Goal: Transaction & Acquisition: Download file/media

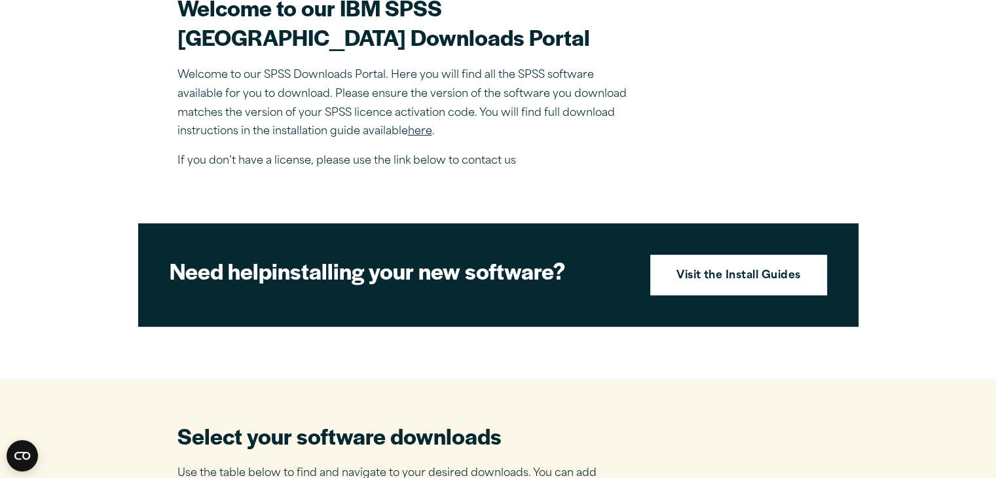
scroll to position [419, 0]
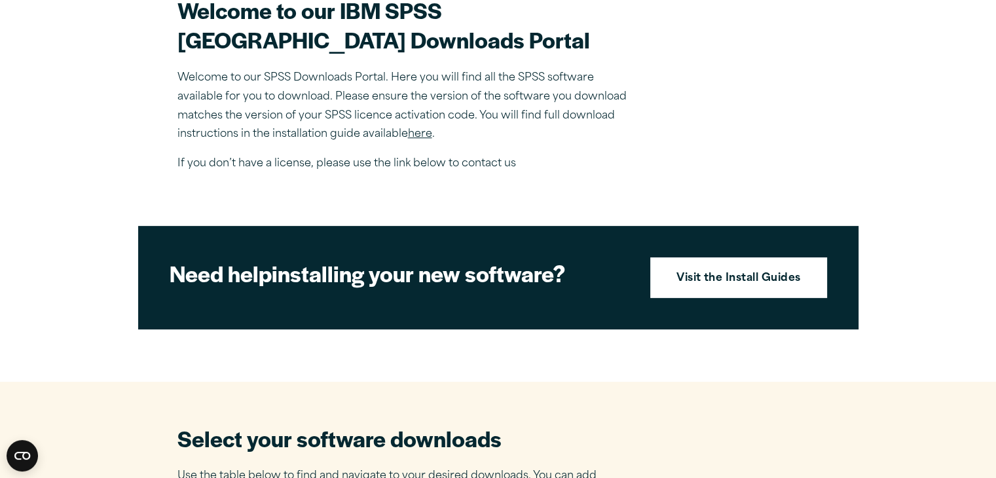
click at [414, 140] on link "here" at bounding box center [420, 134] width 24 height 10
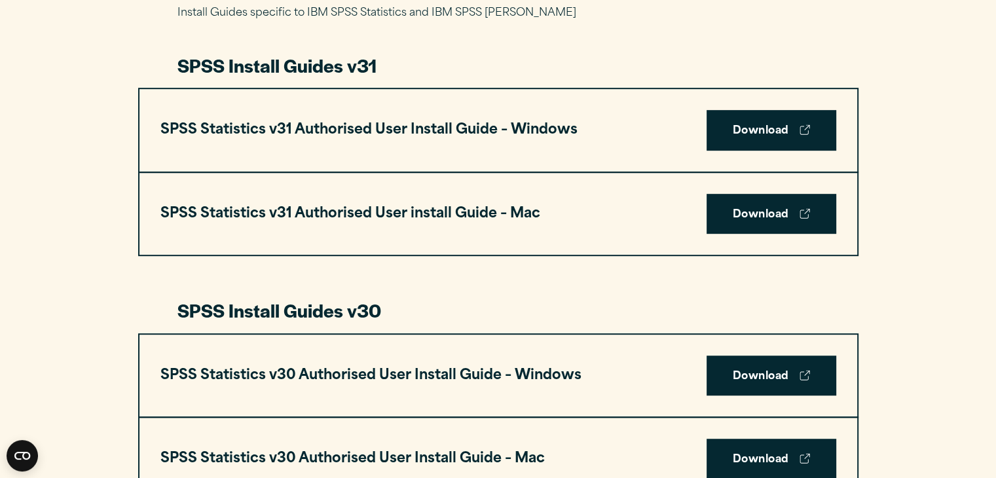
scroll to position [689, 0]
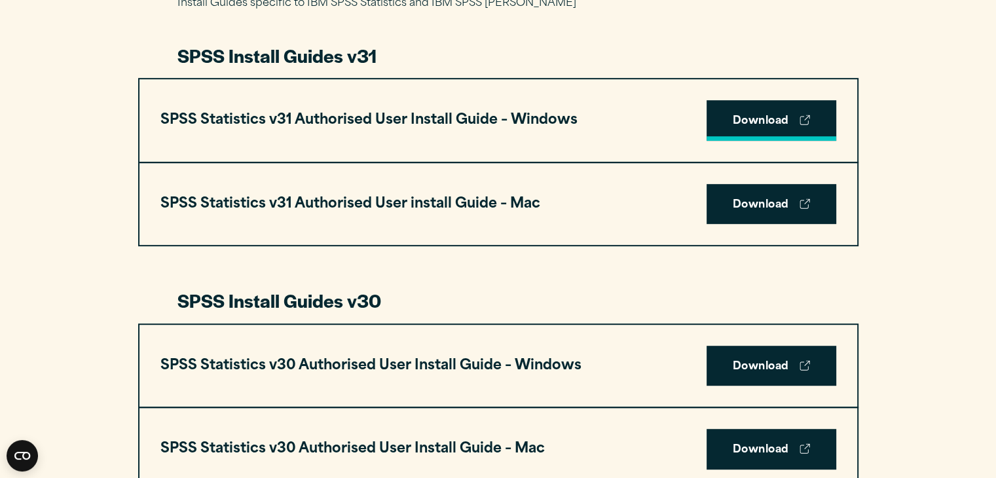
click at [776, 107] on link "Download" at bounding box center [772, 120] width 130 height 41
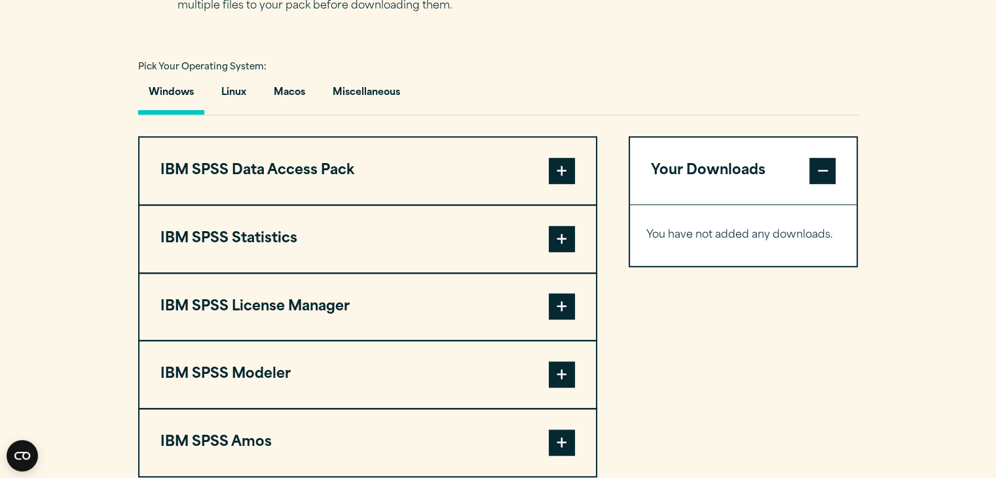
scroll to position [976, 0]
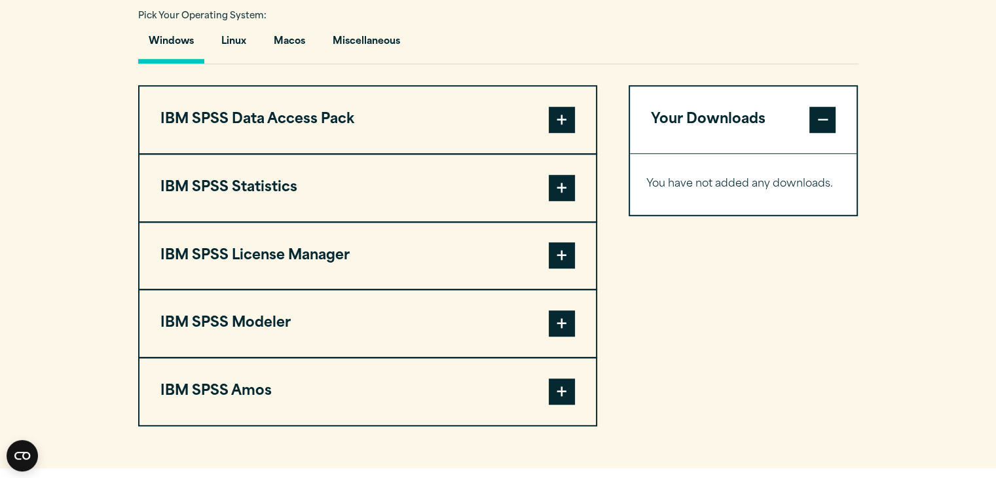
click at [554, 197] on span at bounding box center [562, 188] width 26 height 26
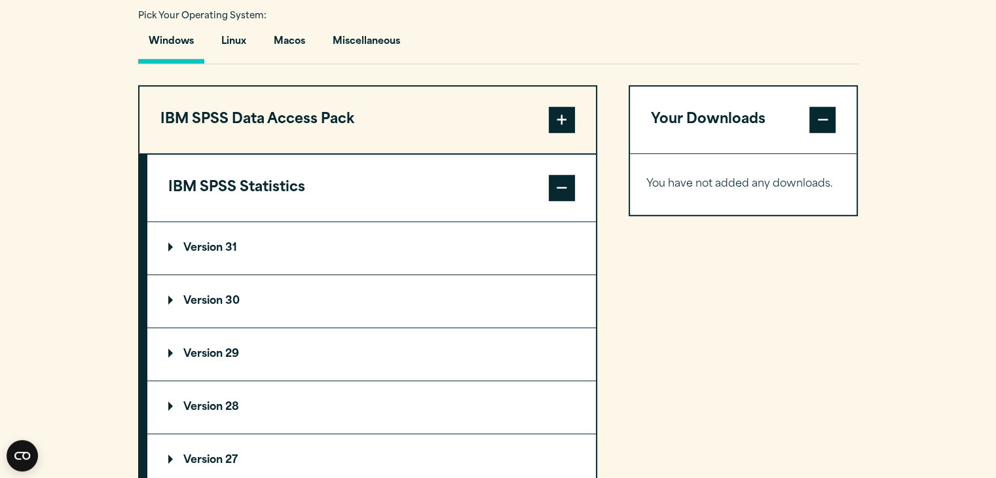
click at [434, 240] on summary "Version 31" at bounding box center [371, 248] width 449 height 52
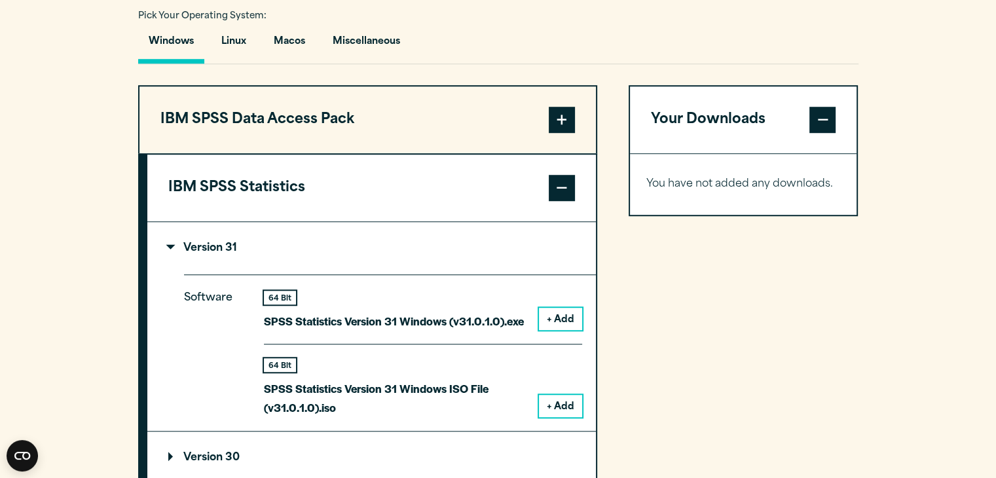
click at [446, 252] on summary "Version 31" at bounding box center [371, 248] width 449 height 52
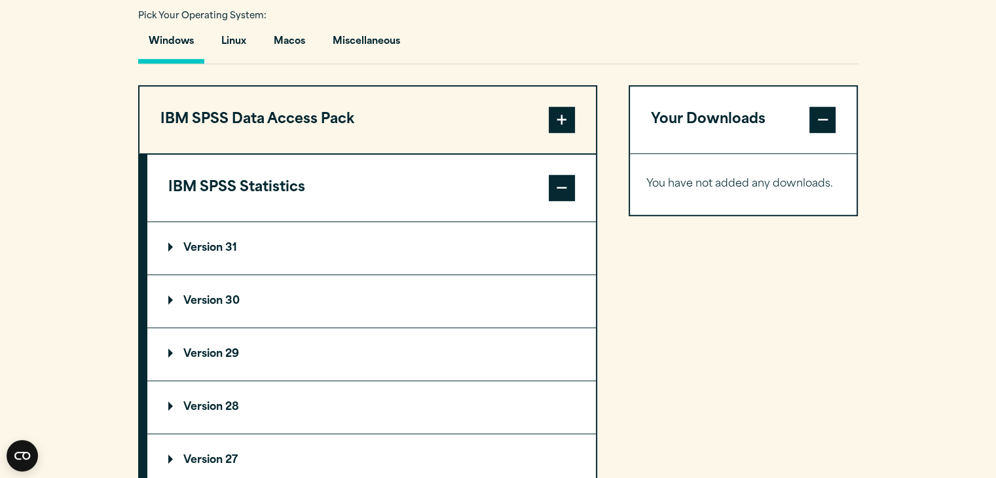
click at [461, 304] on summary "Version 30" at bounding box center [371, 301] width 449 height 52
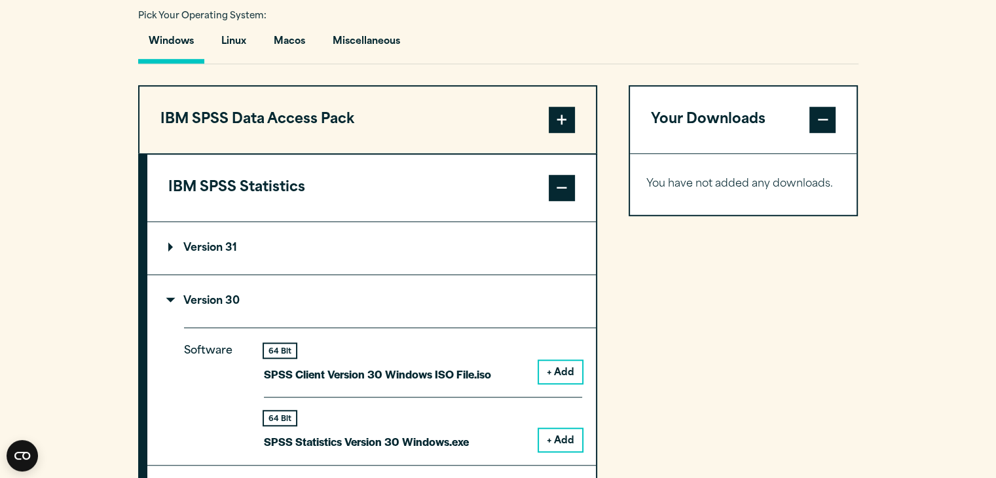
click at [563, 439] on button "+ Add" at bounding box center [560, 440] width 43 height 22
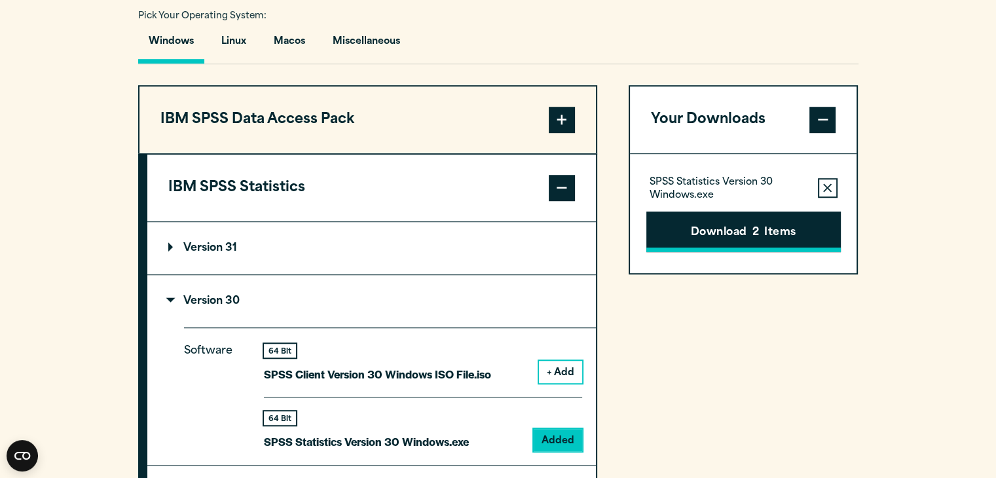
click at [757, 225] on span "2" at bounding box center [756, 233] width 7 height 17
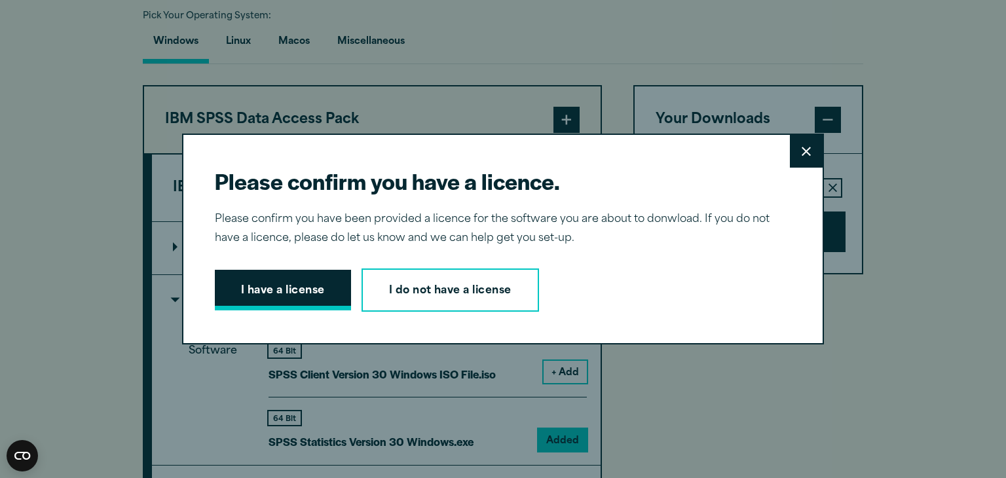
click at [331, 294] on button "I have a license" at bounding box center [283, 290] width 136 height 41
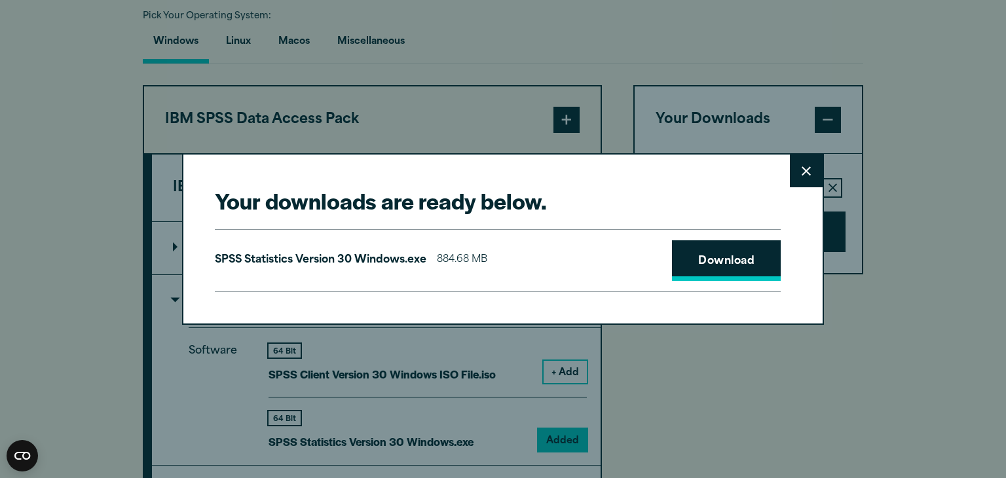
click at [676, 271] on link "Download" at bounding box center [726, 260] width 109 height 41
